Goal: Answer question/provide support

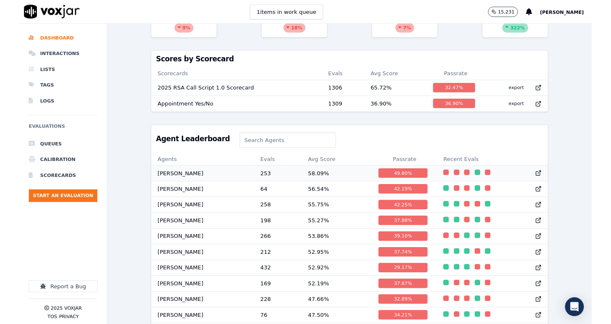
scroll to position [277, 0]
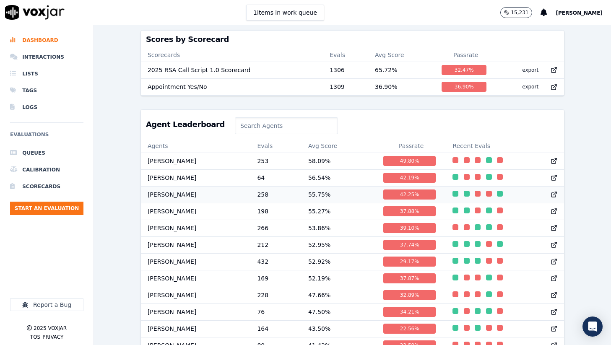
click at [179, 193] on td "[PERSON_NAME]" at bounding box center [196, 194] width 110 height 17
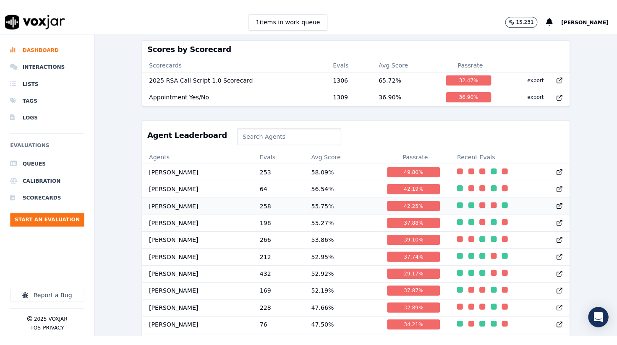
scroll to position [0, 0]
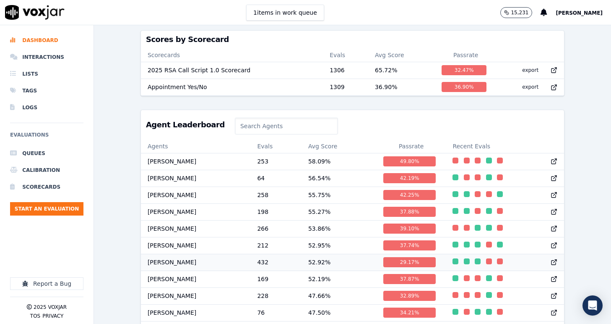
click at [225, 260] on td "Cade Patterson" at bounding box center [196, 261] width 110 height 17
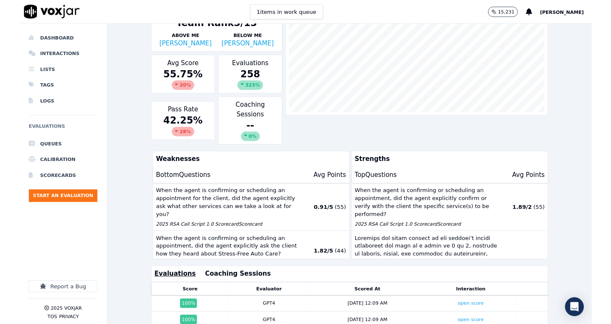
scroll to position [80, 0]
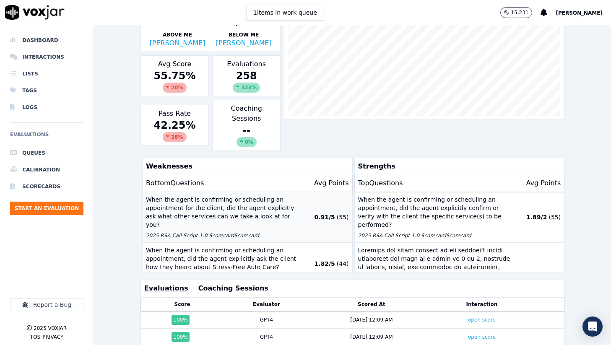
click at [198, 196] on p "When the agent is confirming or scheduling an appointment for the client, did t…" at bounding box center [222, 213] width 152 height 34
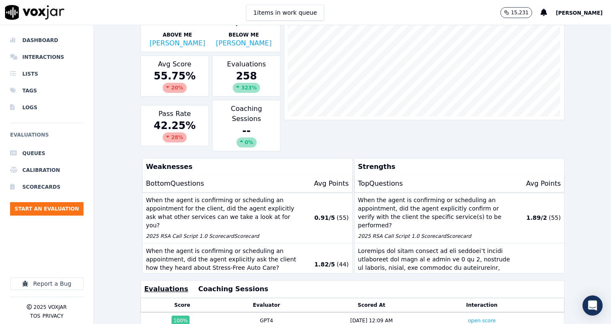
scroll to position [0, 0]
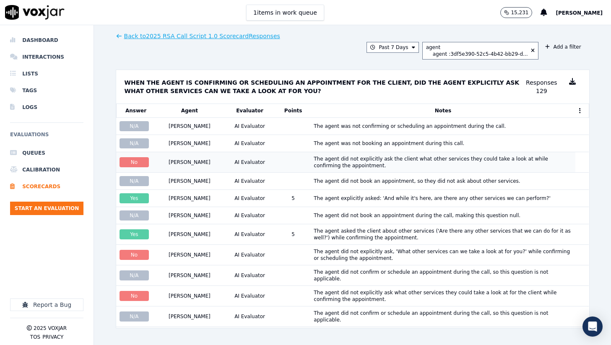
click at [336, 165] on div "The agent did not explicitly ask the client what other services they could take…" at bounding box center [443, 162] width 259 height 13
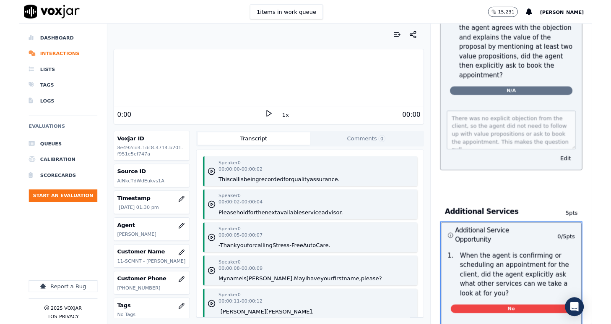
scroll to position [1629, 0]
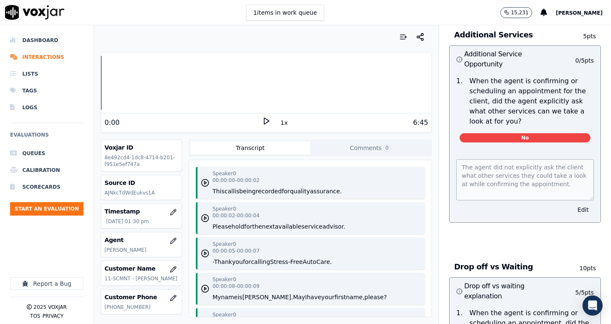
click at [264, 121] on polygon at bounding box center [266, 121] width 5 height 6
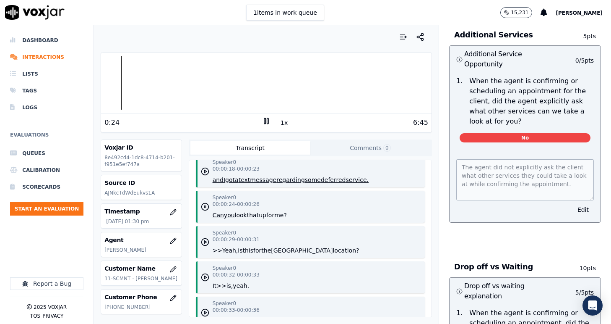
scroll to position [262, 0]
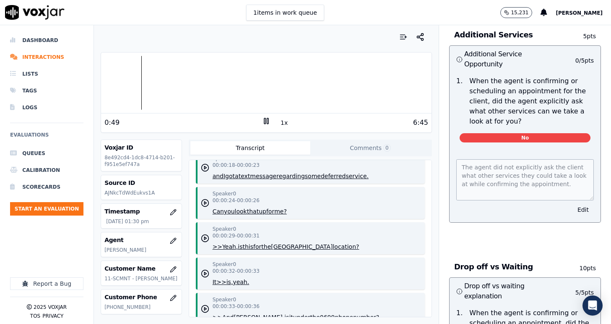
click at [256, 124] on div "0:49" at bounding box center [183, 123] width 158 height 10
click at [266, 121] on icon at bounding box center [266, 121] width 8 height 8
